Goal: Transaction & Acquisition: Purchase product/service

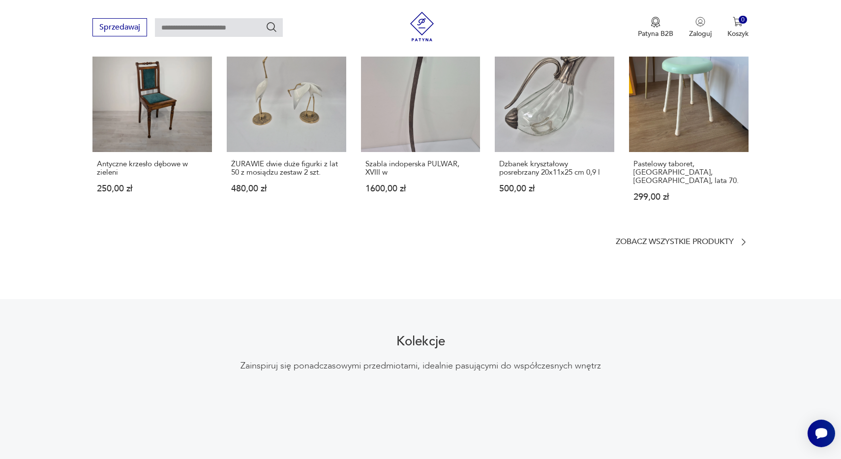
scroll to position [645, 0]
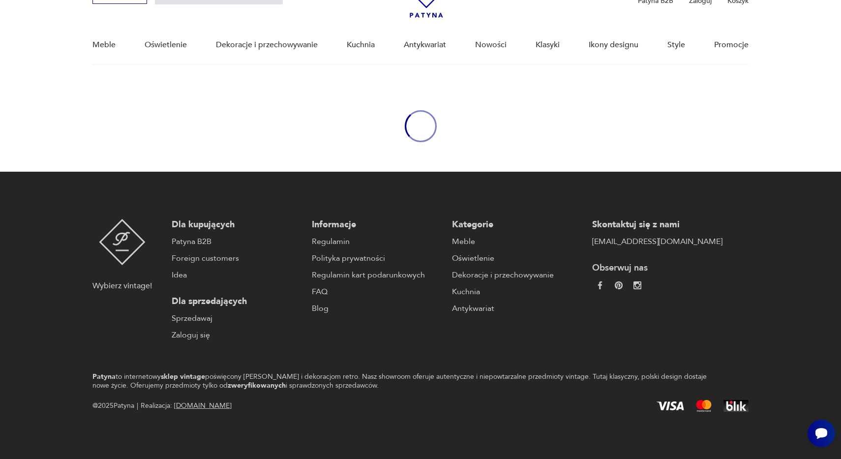
type input "****"
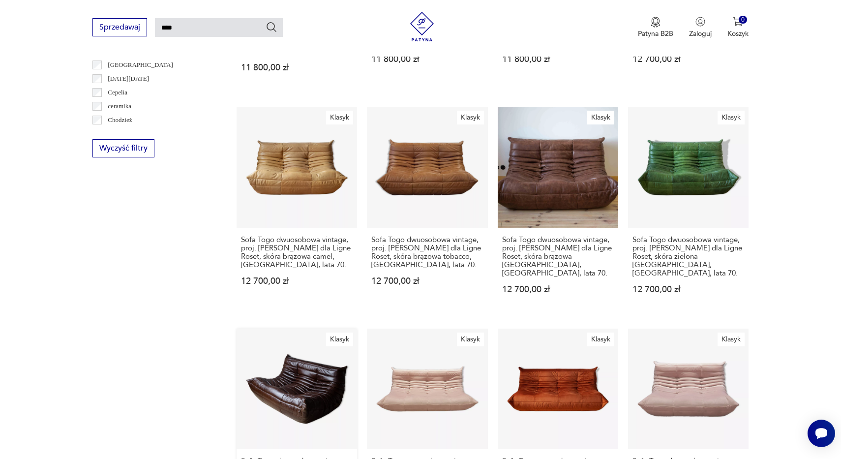
scroll to position [547, 0]
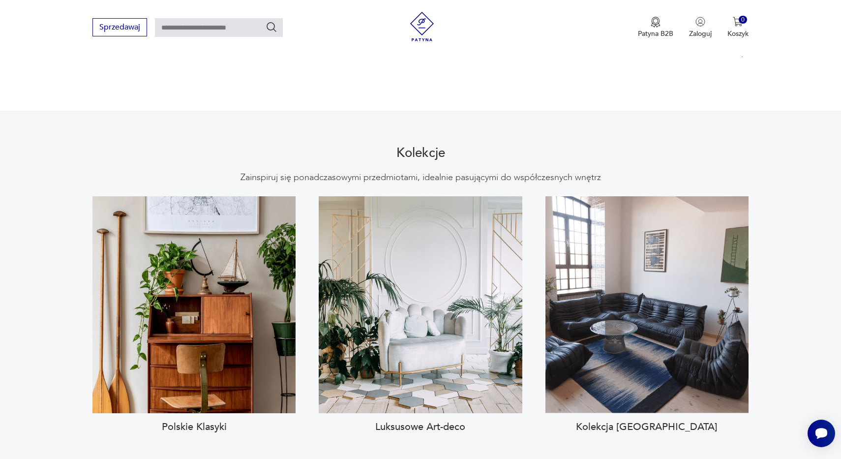
scroll to position [831, 0]
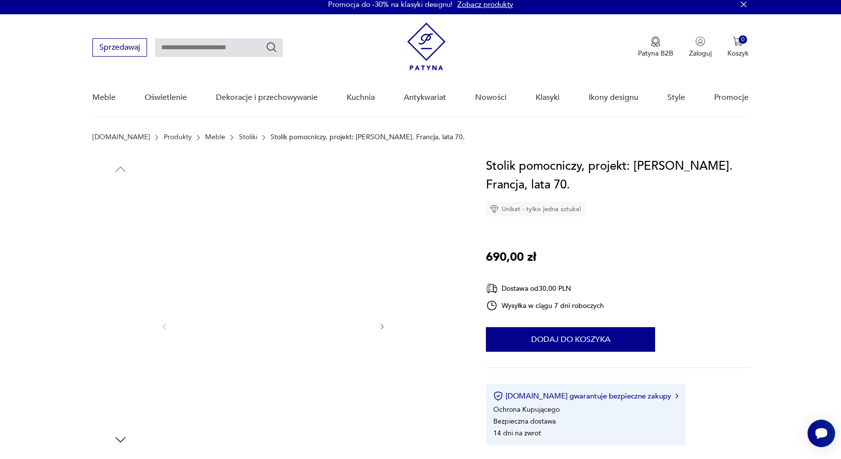
scroll to position [5, 0]
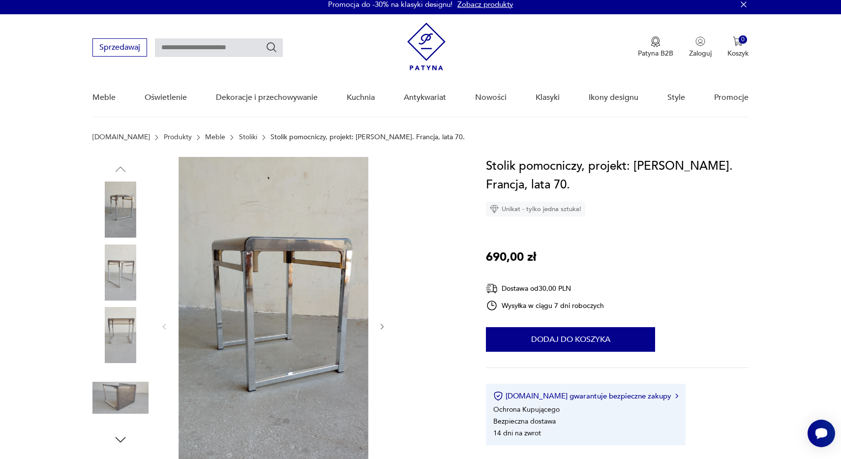
click at [140, 270] on img at bounding box center [120, 272] width 56 height 56
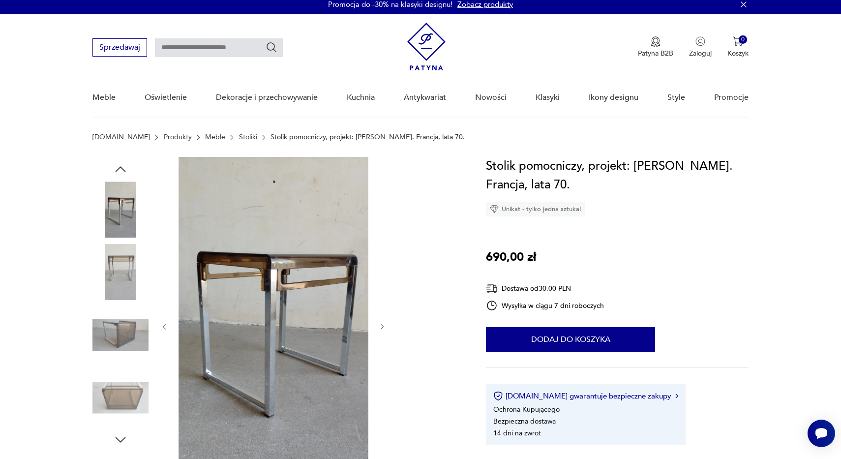
click at [126, 277] on img at bounding box center [120, 272] width 56 height 56
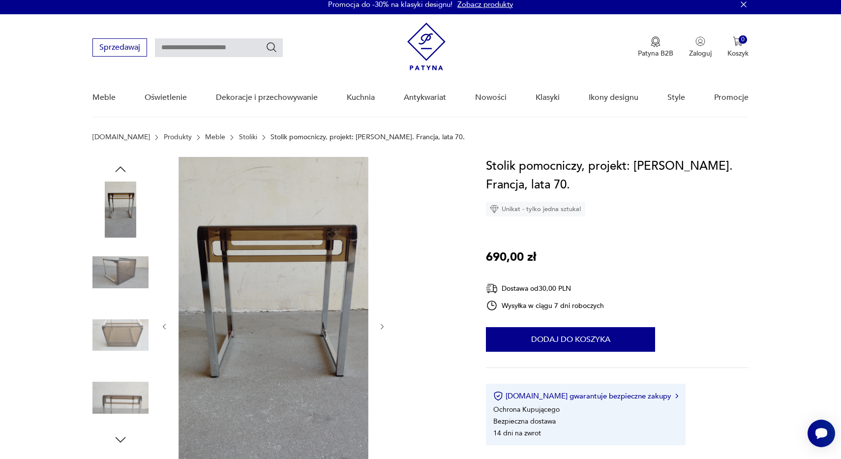
click at [131, 302] on div at bounding box center [120, 304] width 56 height 246
click at [115, 348] on img at bounding box center [120, 335] width 56 height 56
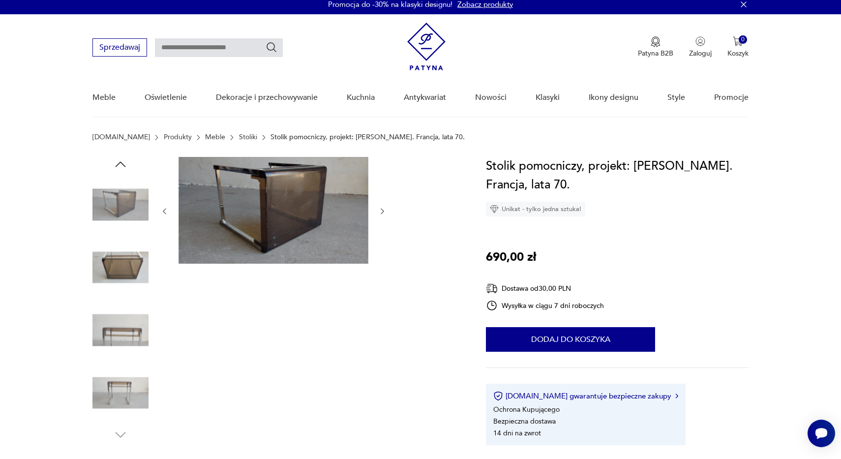
click at [122, 335] on img at bounding box center [120, 330] width 56 height 56
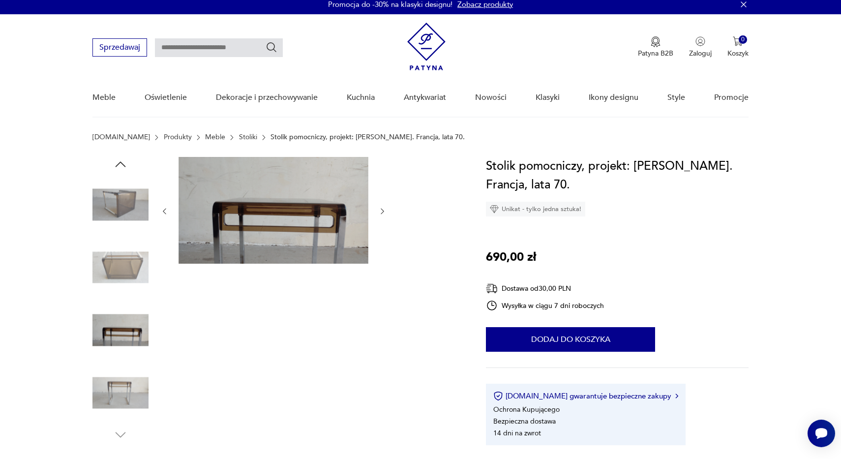
click at [121, 352] on img at bounding box center [120, 330] width 56 height 56
click at [118, 369] on img at bounding box center [120, 393] width 56 height 56
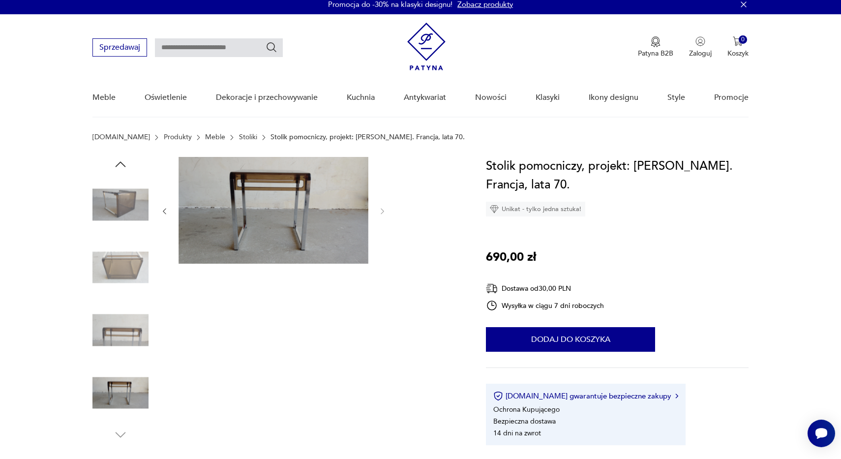
click at [116, 274] on img at bounding box center [120, 267] width 56 height 56
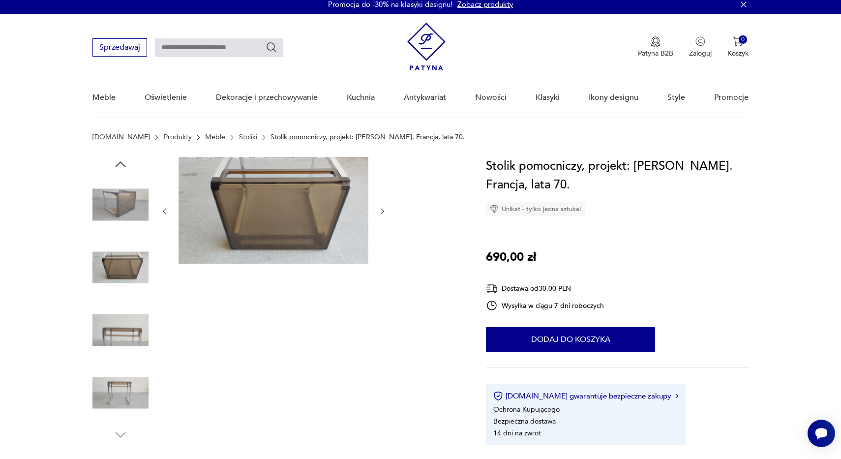
click at [120, 301] on div at bounding box center [120, 299] width 56 height 246
click at [122, 330] on img at bounding box center [120, 330] width 56 height 56
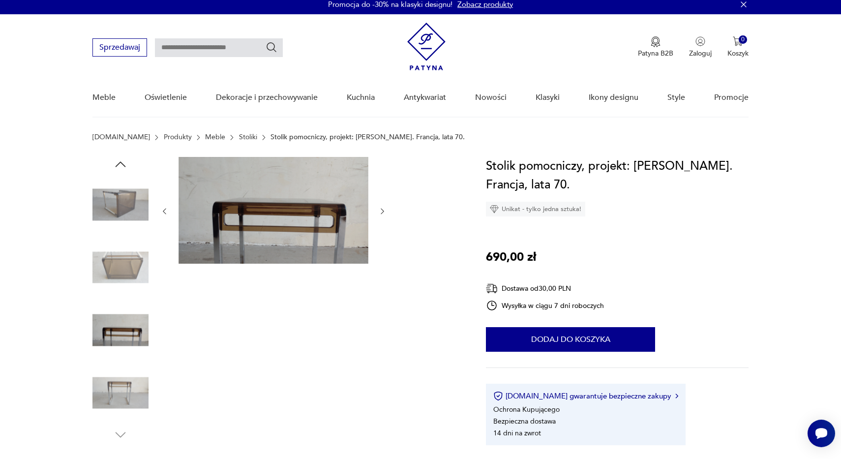
click at [122, 380] on img at bounding box center [120, 393] width 56 height 56
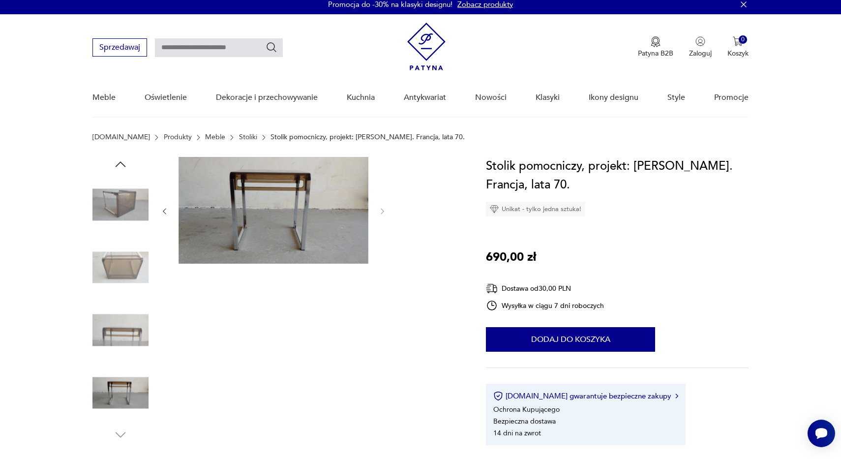
click at [139, 201] on img at bounding box center [120, 204] width 56 height 56
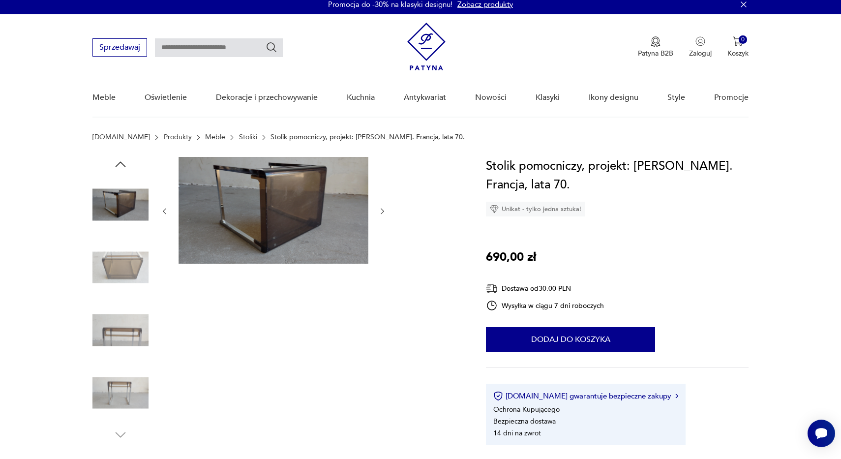
click at [131, 251] on img at bounding box center [120, 267] width 56 height 56
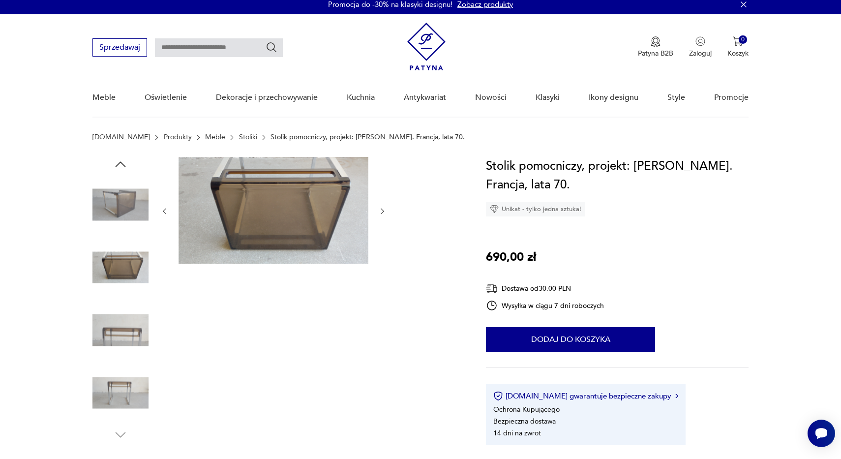
click at [121, 314] on img at bounding box center [120, 330] width 56 height 56
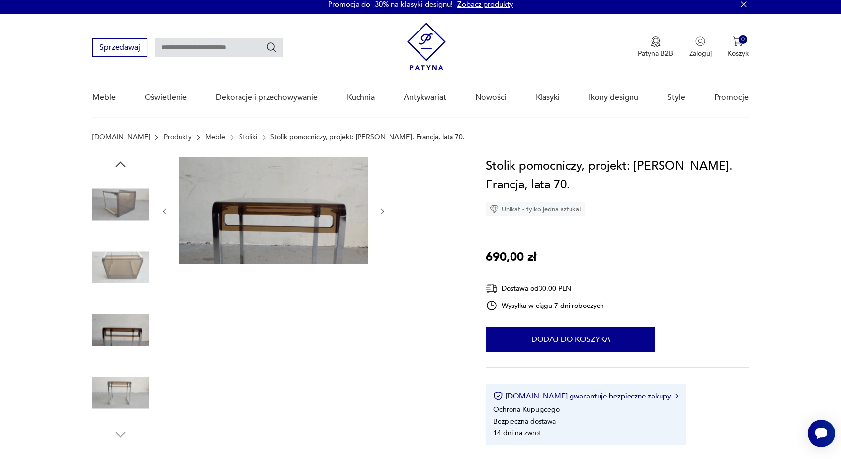
click at [110, 400] on img at bounding box center [120, 393] width 56 height 56
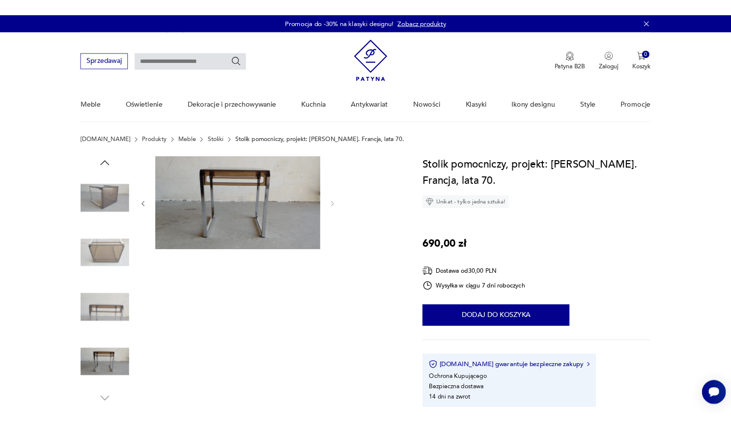
scroll to position [0, 0]
